Goal: Navigation & Orientation: Find specific page/section

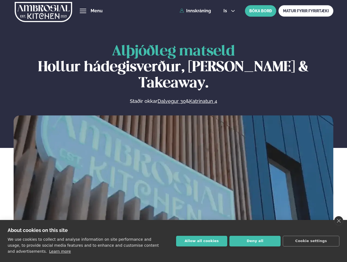
click at [339, 220] on link "close" at bounding box center [339, 220] width 9 height 9
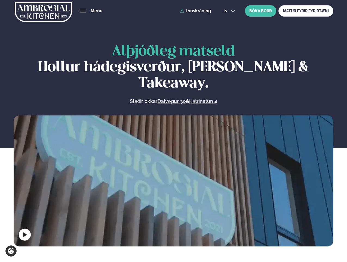
click at [83, 11] on span "hamburger" at bounding box center [83, 10] width 5 height 5
click at [229, 11] on span "is" at bounding box center [226, 11] width 5 height 4
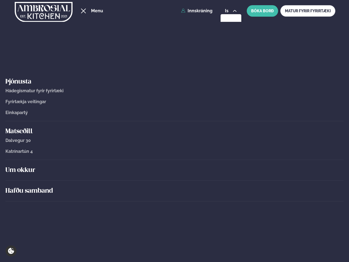
click at [174, 179] on div "Um okkur" at bounding box center [174, 170] width 338 height 21
